Goal: Information Seeking & Learning: Learn about a topic

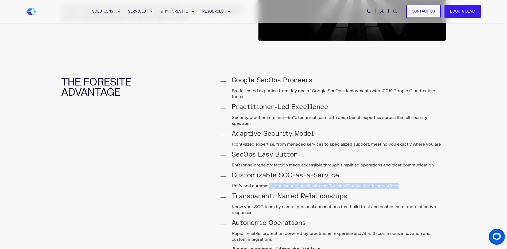
click at [399, 183] on p "Unify and automate your security stack with the Foresite Catalyst modular platf…" at bounding box center [339, 186] width 214 height 6
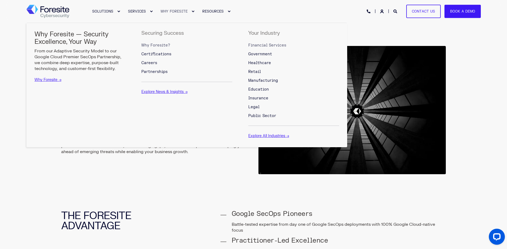
click at [279, 46] on span "Financial Services" at bounding box center [267, 45] width 38 height 5
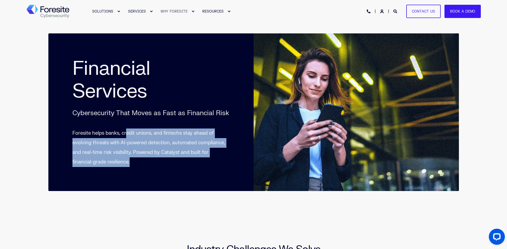
drag, startPoint x: 126, startPoint y: 133, endPoint x: 134, endPoint y: 161, distance: 29.5
click at [134, 161] on p "Foresite helps banks, credit unions, and fintechs stay ahead of evolving threat…" at bounding box center [150, 148] width 157 height 38
drag, startPoint x: 137, startPoint y: 160, endPoint x: 123, endPoint y: 136, distance: 27.5
click at [123, 136] on p "Foresite helps banks, credit unions, and fintechs stay ahead of evolving threat…" at bounding box center [150, 148] width 157 height 38
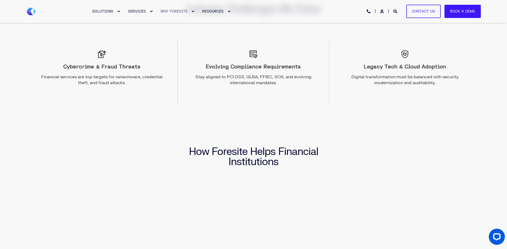
scroll to position [267, 0]
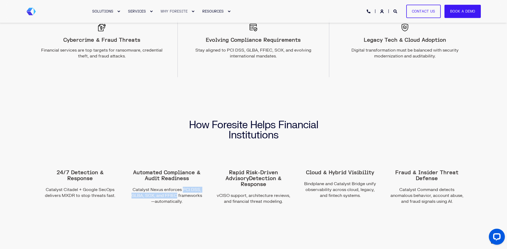
drag, startPoint x: 177, startPoint y: 196, endPoint x: 182, endPoint y: 188, distance: 9.3
click at [182, 188] on p "Catalyst Nexus enforces PCI DSS, GLBA, SOX, and FFIEC frameworks—automatically." at bounding box center [167, 196] width 74 height 18
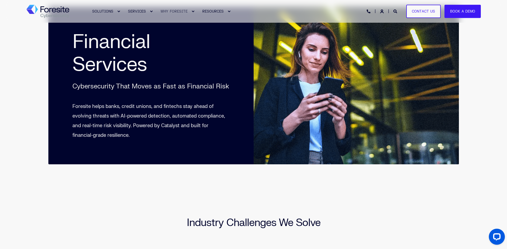
scroll to position [0, 0]
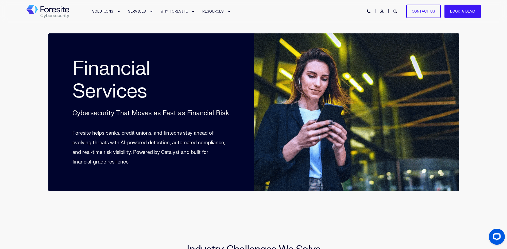
click at [304, 12] on div "SOLUTIONS SERVICES WHY FORESITE RESOURCES PHONE HOTLINE: +1 (800) 940-4699 Cont…" at bounding box center [253, 11] width 454 height 12
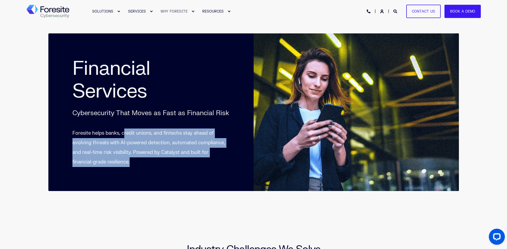
drag, startPoint x: 123, startPoint y: 135, endPoint x: 135, endPoint y: 164, distance: 31.3
click at [135, 164] on p "Foresite helps banks, credit unions, and fintechs stay ahead of evolving threat…" at bounding box center [150, 148] width 157 height 38
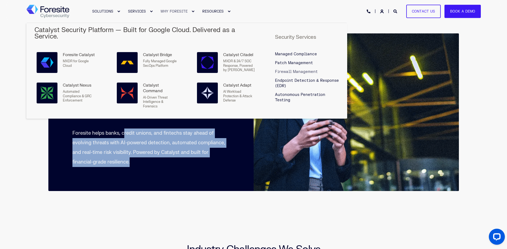
click at [283, 69] on span "Firewall Management" at bounding box center [296, 71] width 43 height 5
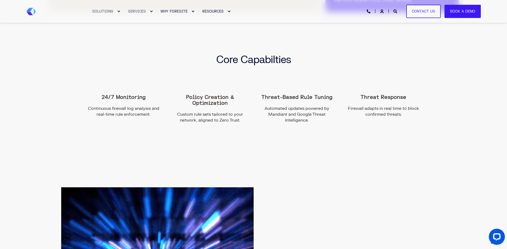
scroll to position [347, 0]
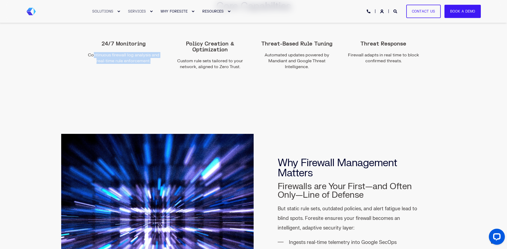
drag, startPoint x: 155, startPoint y: 60, endPoint x: 95, endPoint y: 55, distance: 61.2
click at [95, 54] on p "Continuous firewall log analysis and real-time rule enforcement." at bounding box center [124, 58] width 74 height 12
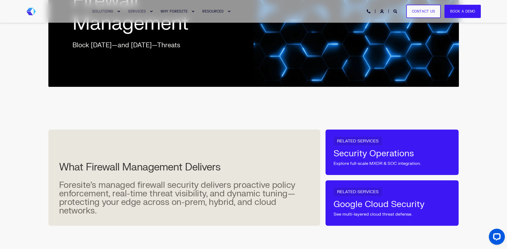
scroll to position [0, 0]
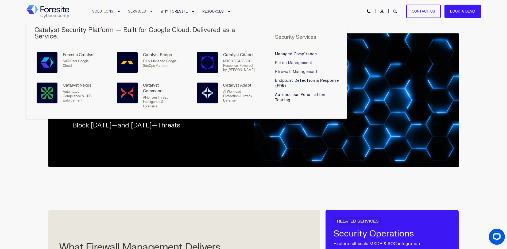
click at [287, 61] on span "Patch Management" at bounding box center [294, 63] width 38 height 5
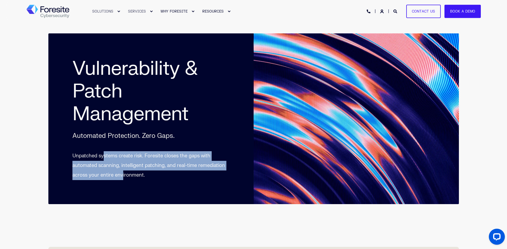
drag, startPoint x: 104, startPoint y: 157, endPoint x: 122, endPoint y: 175, distance: 25.1
click at [122, 175] on p "Unpatched systems create risk. Foresite closes the gaps with automated scanning…" at bounding box center [150, 165] width 157 height 29
drag, startPoint x: 153, startPoint y: 176, endPoint x: 73, endPoint y: 154, distance: 82.5
click at [73, 154] on p "Unpatched systems create risk. Foresite closes the gaps with automated scanning…" at bounding box center [150, 165] width 157 height 29
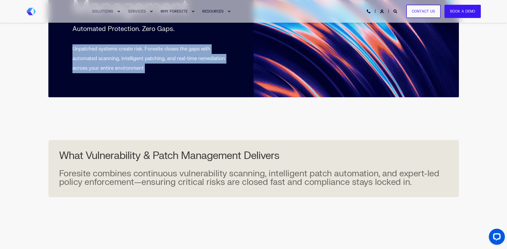
scroll to position [134, 0]
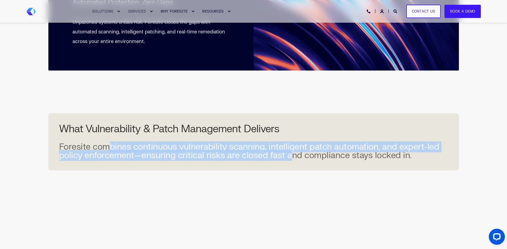
drag, startPoint x: 110, startPoint y: 148, endPoint x: 287, endPoint y: 158, distance: 176.9
click at [287, 158] on span "Foresite combines continuous vulnerability scanning, intelligent patch automati…" at bounding box center [249, 151] width 380 height 20
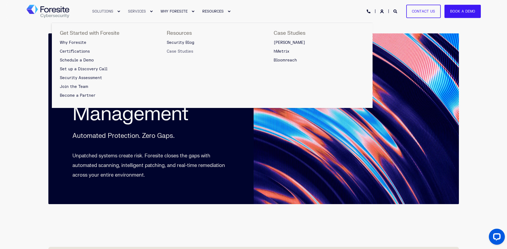
click at [175, 51] on span "Case Studies" at bounding box center [180, 51] width 26 height 5
